Goal: Task Accomplishment & Management: Complete application form

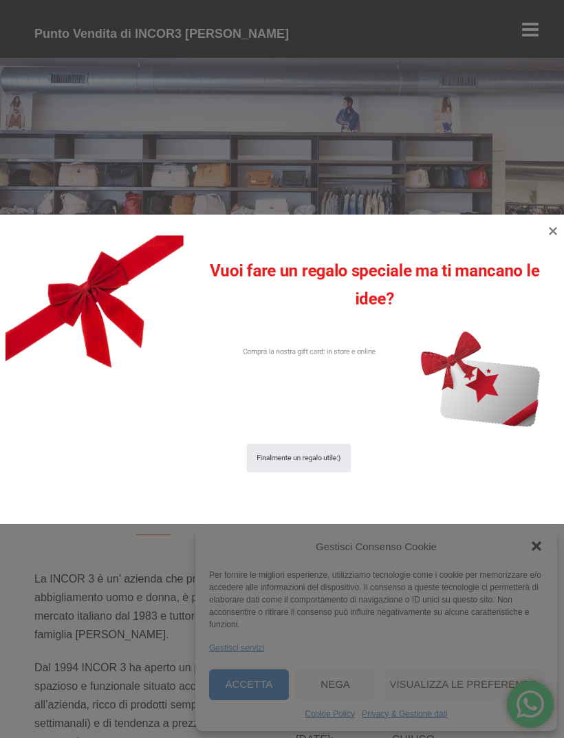
click at [548, 230] on icon at bounding box center [553, 231] width 17 height 17
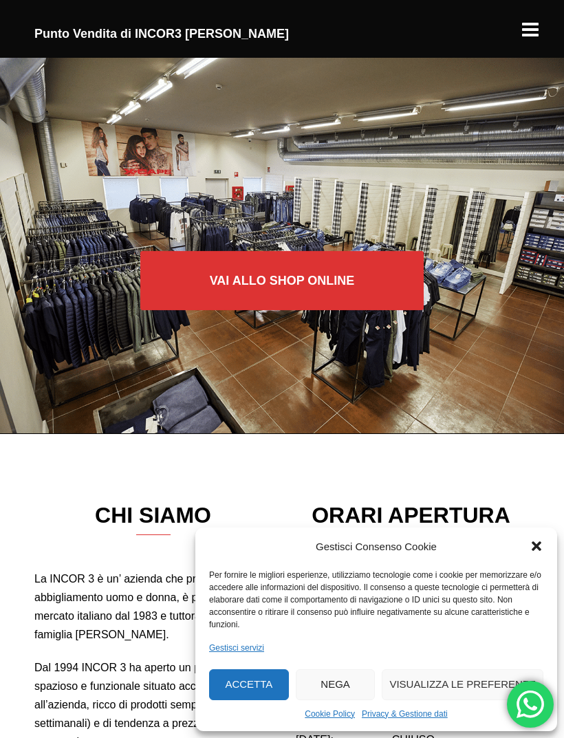
click at [538, 541] on icon "Chiudi la finestra di dialogo" at bounding box center [537, 546] width 14 height 14
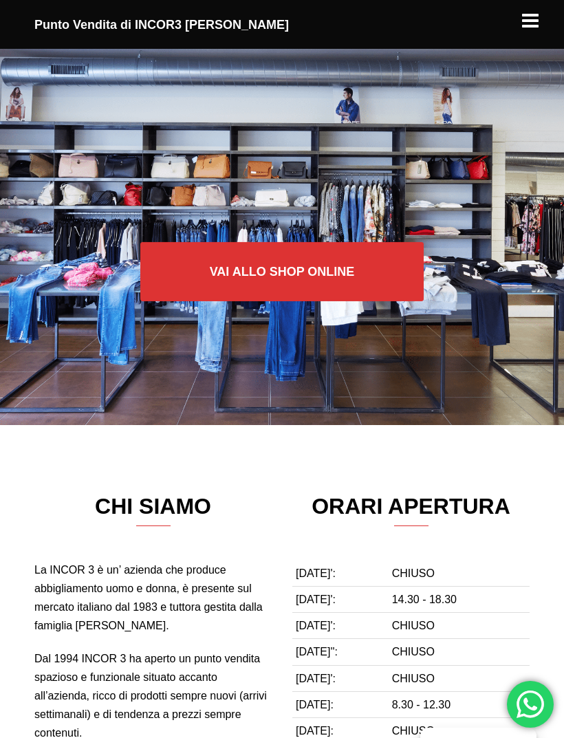
scroll to position [12, 0]
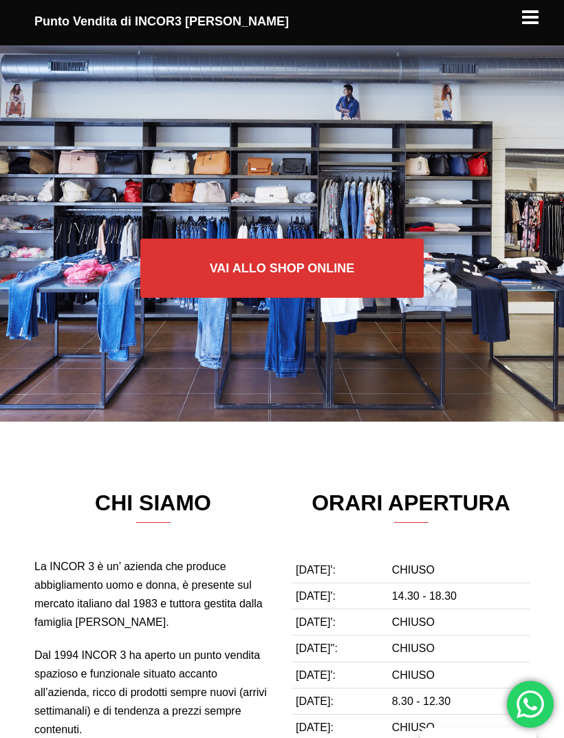
click at [310, 263] on link "Vai allo SHOP ONLINE" at bounding box center [282, 268] width 284 height 59
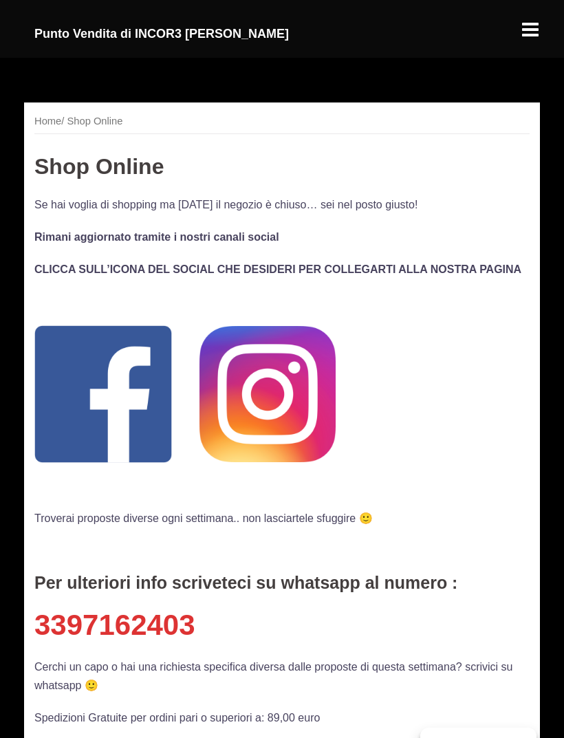
click at [534, 33] on div at bounding box center [530, 23] width 19 height 19
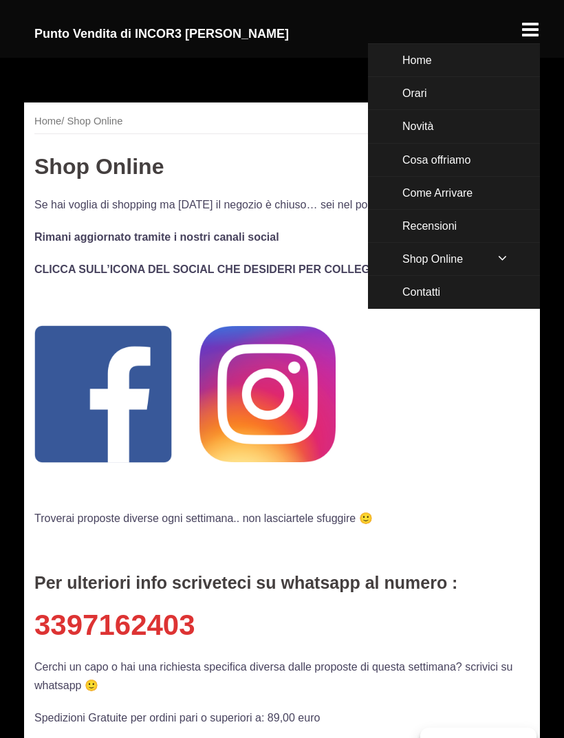
click at [466, 155] on link "Cosa offriamo" at bounding box center [454, 160] width 172 height 32
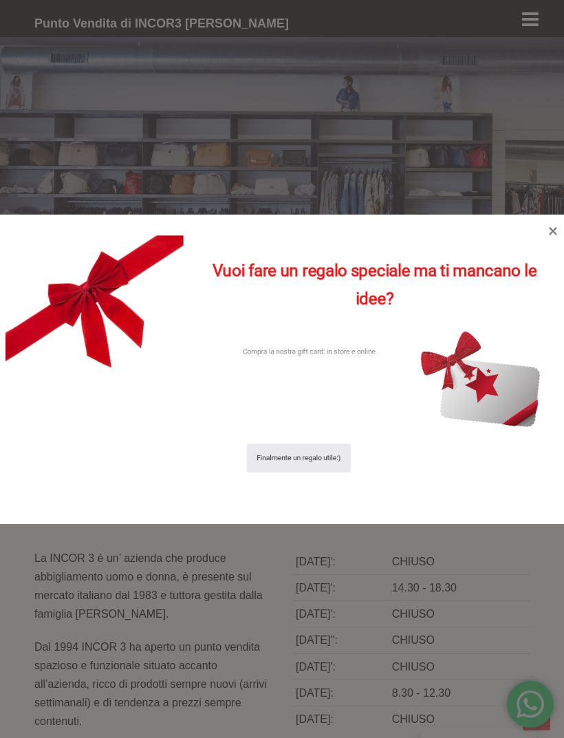
scroll to position [3001, 0]
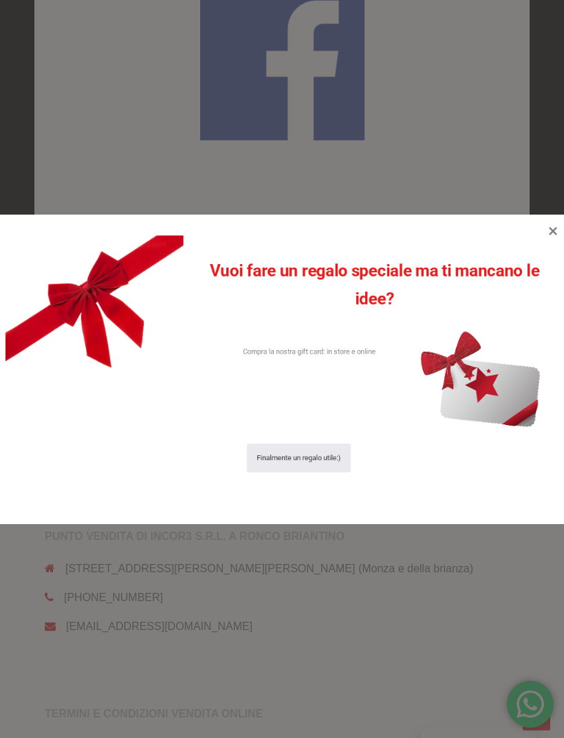
click at [556, 228] on icon at bounding box center [553, 231] width 8 height 8
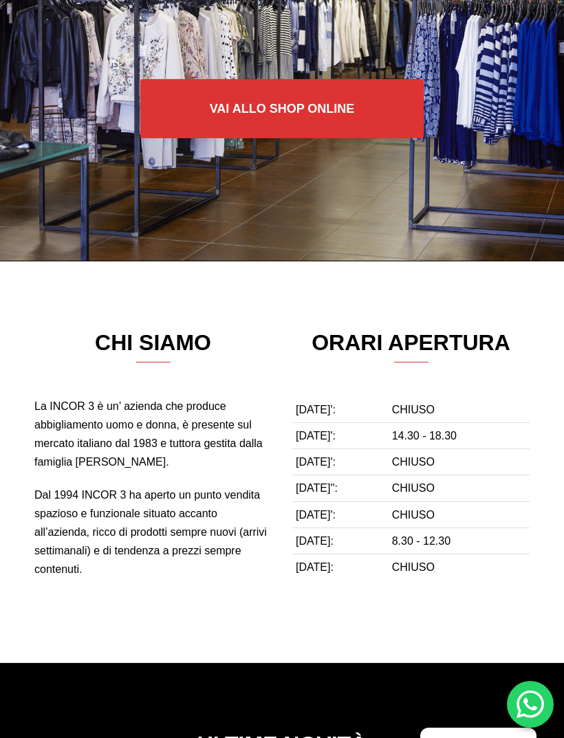
scroll to position [0, 0]
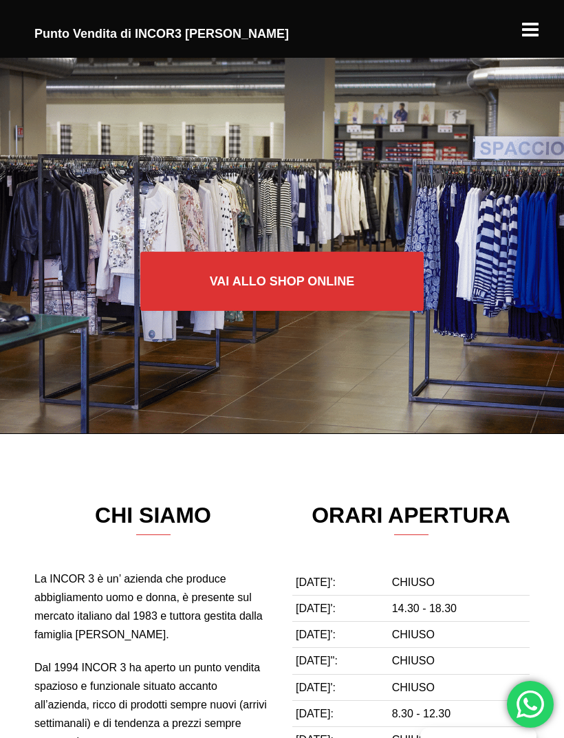
click at [299, 279] on link "Vai allo SHOP ONLINE" at bounding box center [282, 280] width 284 height 59
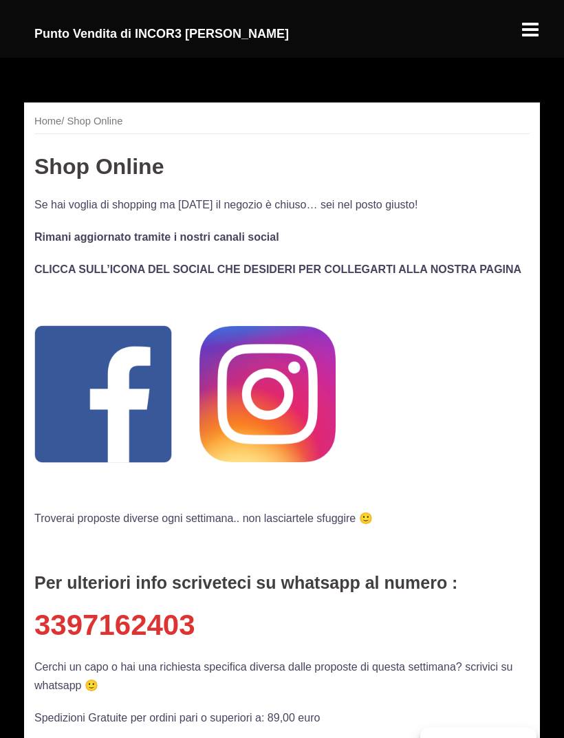
click at [536, 33] on div at bounding box center [530, 23] width 19 height 19
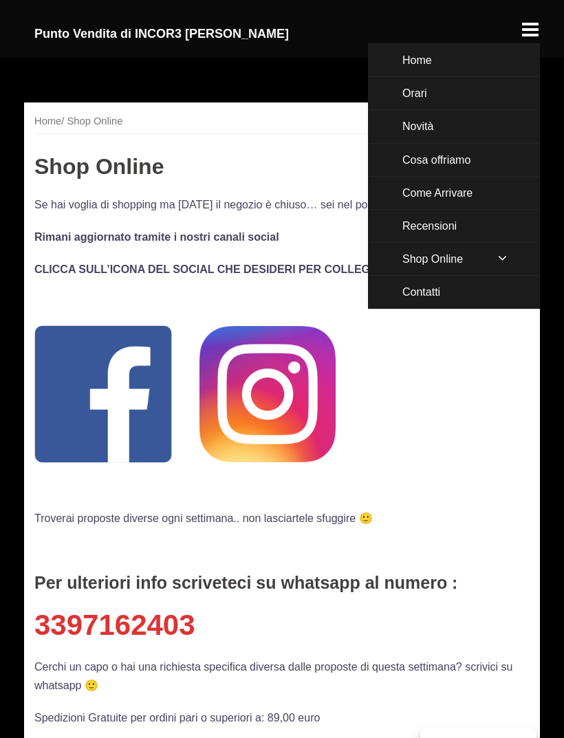
click at [502, 253] on span at bounding box center [502, 258] width 48 height 30
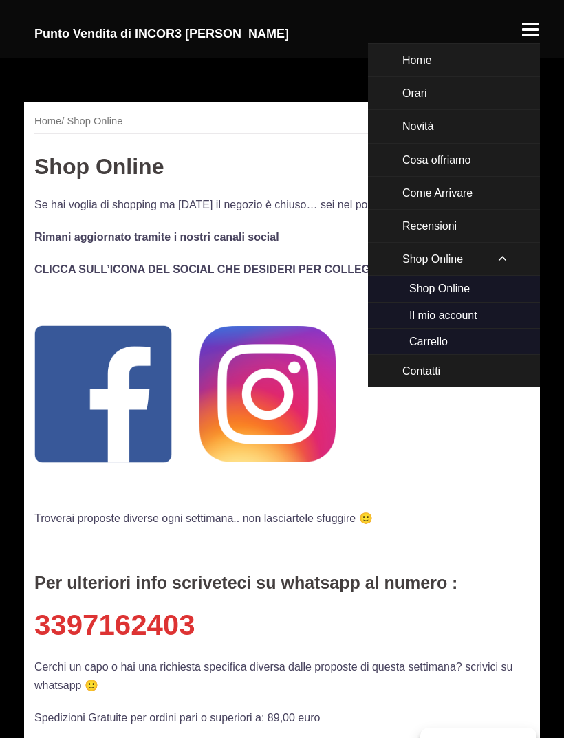
click at [435, 123] on link "Novità" at bounding box center [454, 126] width 172 height 32
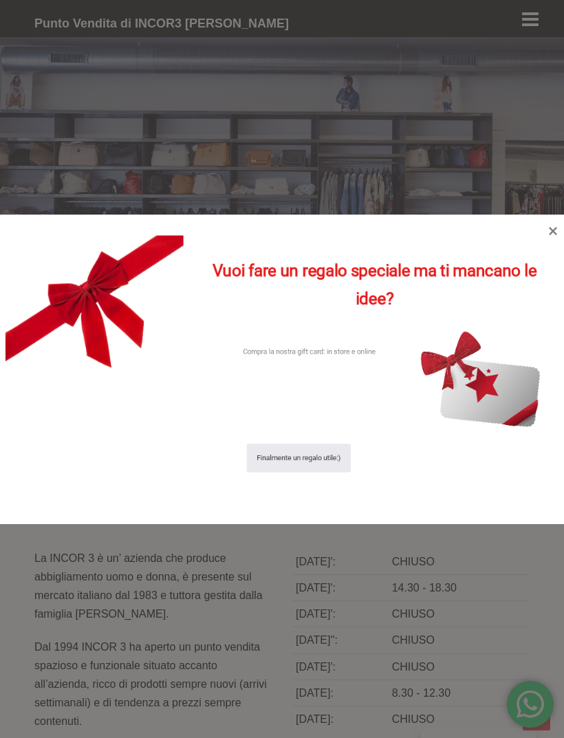
scroll to position [1197, 0]
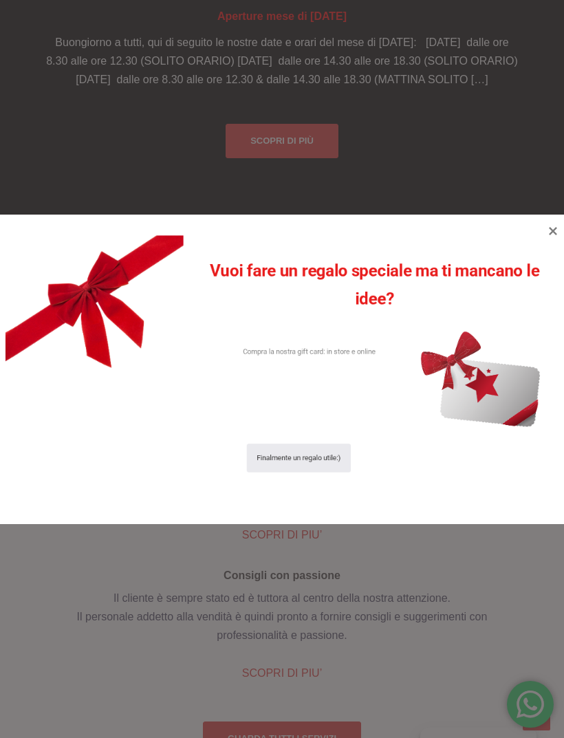
click at [548, 226] on icon at bounding box center [553, 231] width 17 height 17
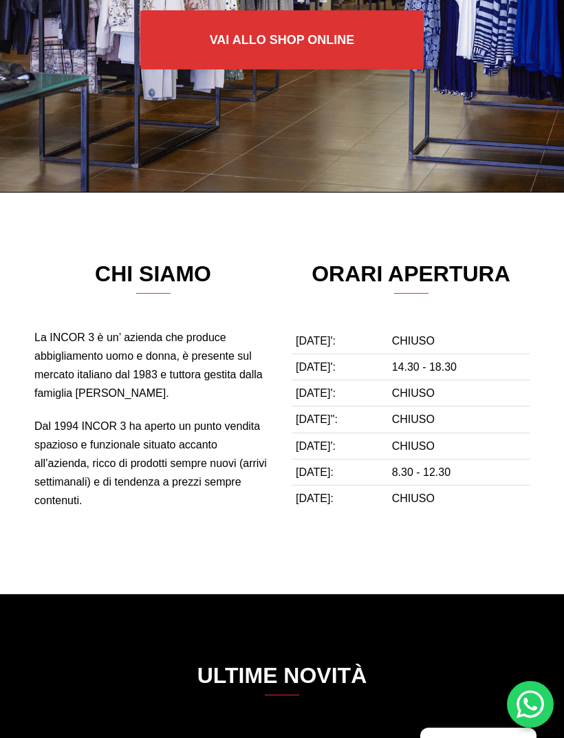
scroll to position [0, 0]
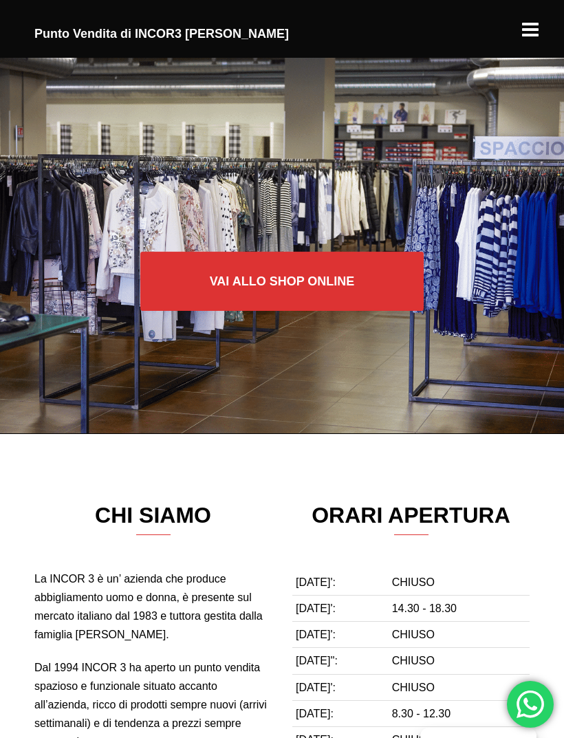
click at [297, 275] on link "Vai allo SHOP ONLINE" at bounding box center [282, 280] width 284 height 59
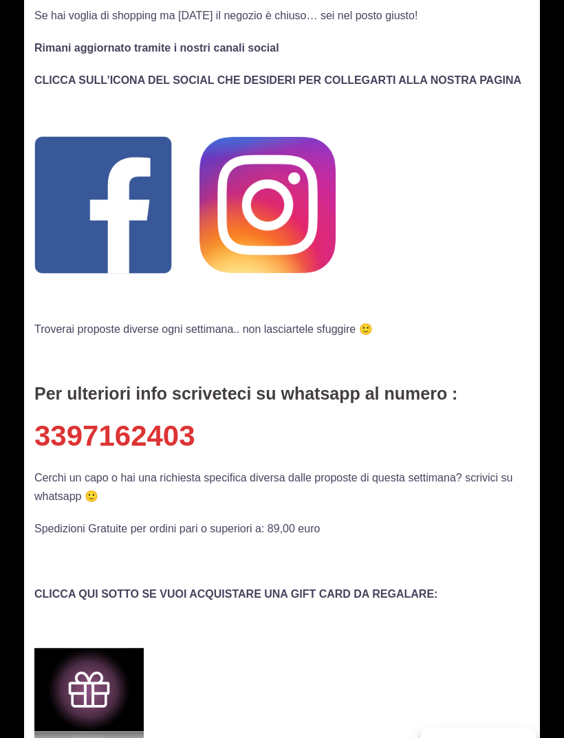
click at [288, 205] on img at bounding box center [267, 205] width 136 height 136
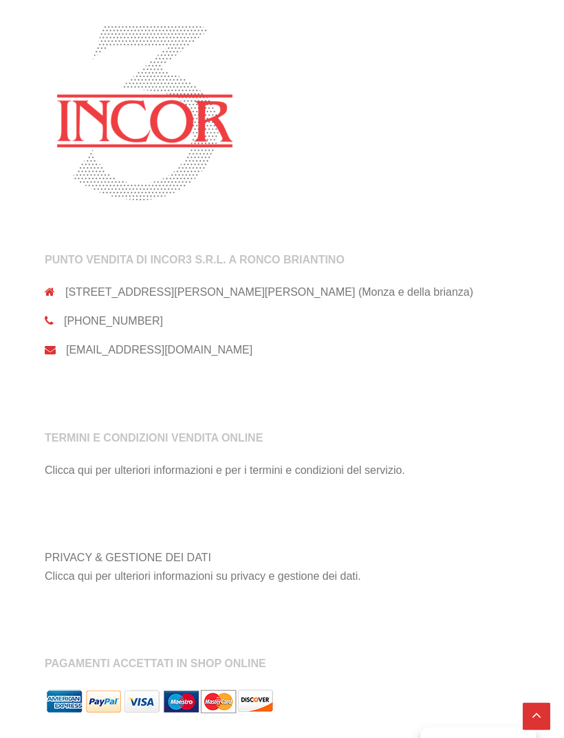
scroll to position [1199, 0]
click at [129, 468] on link "Clicca qui per ulteriori informazioni e per i termini e condizioni del servizio." at bounding box center [225, 470] width 360 height 12
click at [164, 432] on h3 "Termini e condizioni vendita online" at bounding box center [282, 446] width 475 height 29
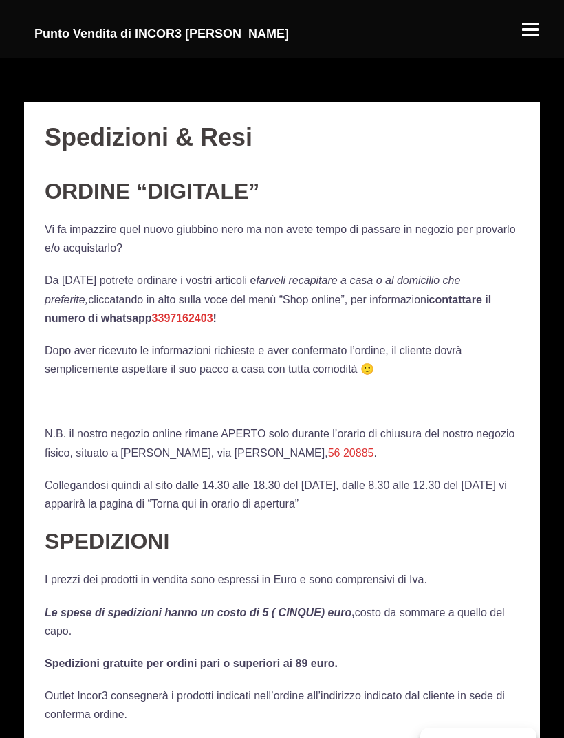
click at [537, 19] on div at bounding box center [530, 23] width 19 height 19
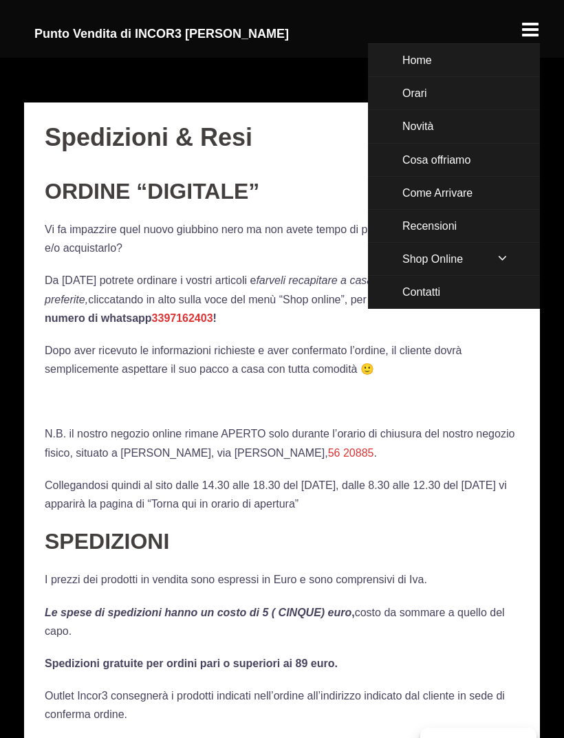
click at [464, 259] on link "Shop Online" at bounding box center [454, 259] width 172 height 32
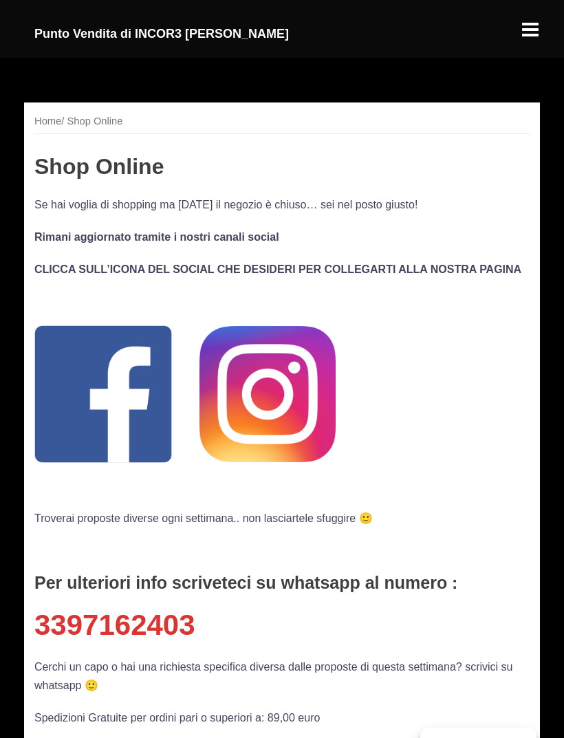
click at [533, 33] on div at bounding box center [530, 23] width 19 height 19
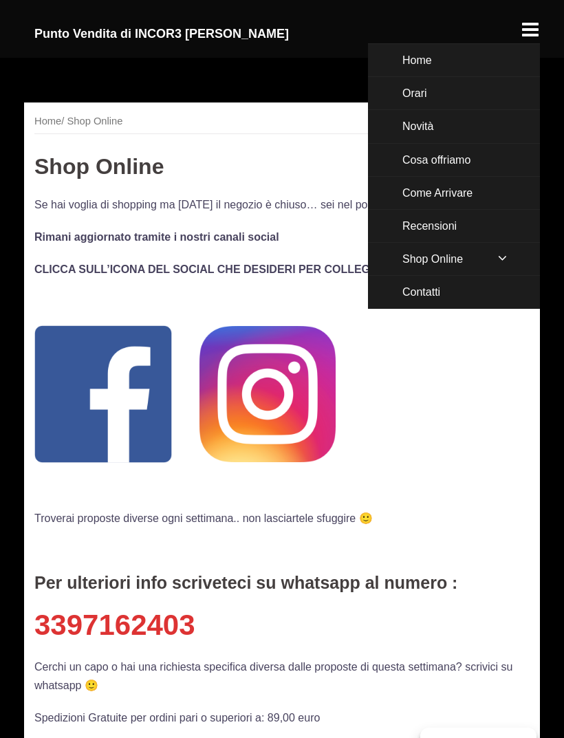
click at [510, 255] on span at bounding box center [502, 258] width 48 height 30
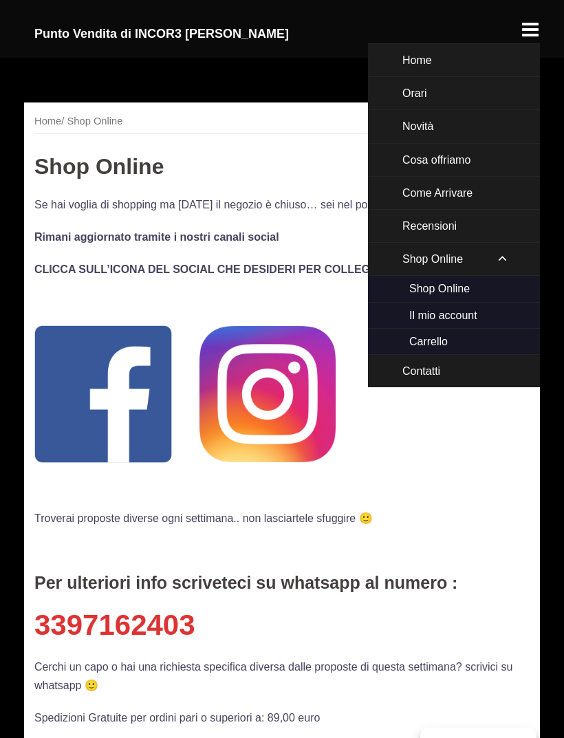
click at [461, 317] on link "Il mio account" at bounding box center [454, 315] width 172 height 25
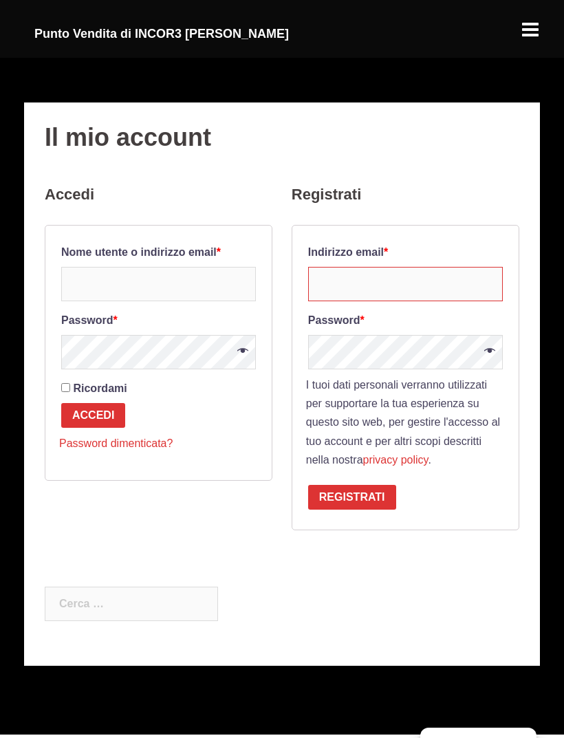
click at [381, 288] on input "Indirizzo email *" at bounding box center [405, 284] width 195 height 34
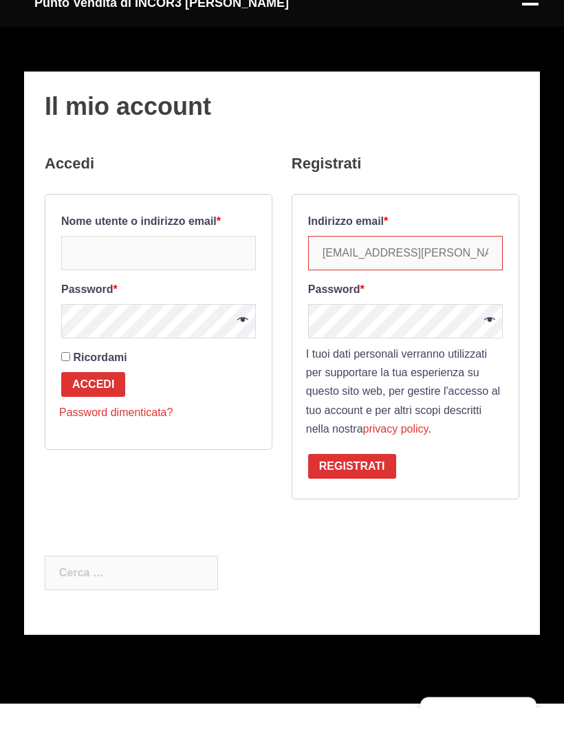
type input "[EMAIL_ADDRESS][PERSON_NAME][DOMAIN_NAME]"
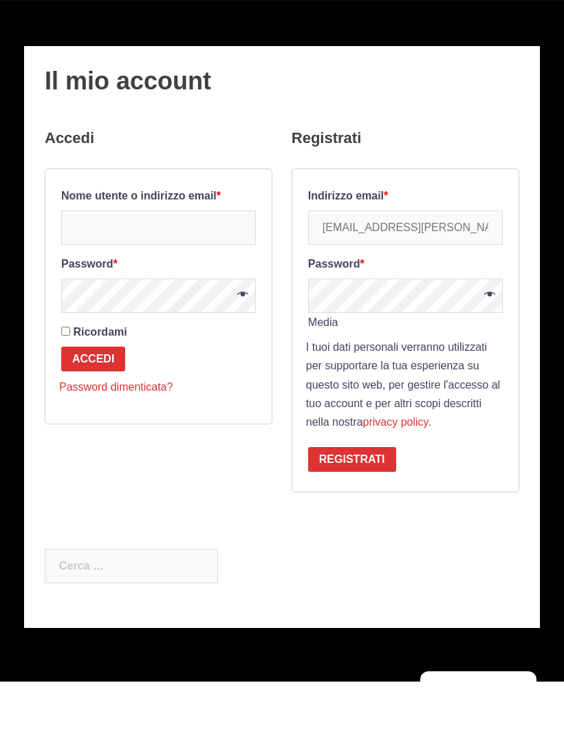
click at [364, 503] on button "Registrati" at bounding box center [352, 515] width 88 height 25
